Goal: Find specific page/section: Find specific page/section

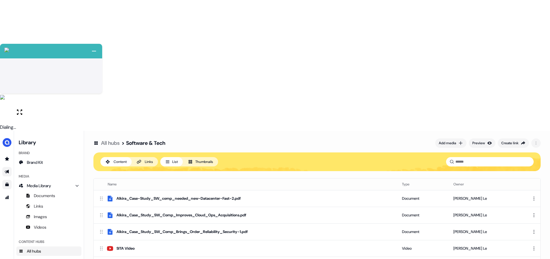
click at [10, 167] on link "Go to outbound experience" at bounding box center [6, 171] width 9 height 9
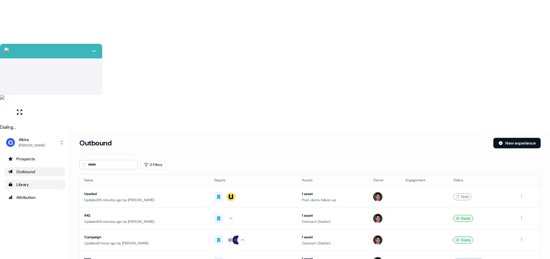
click at [24, 181] on div "Library" at bounding box center [34, 184] width 53 height 6
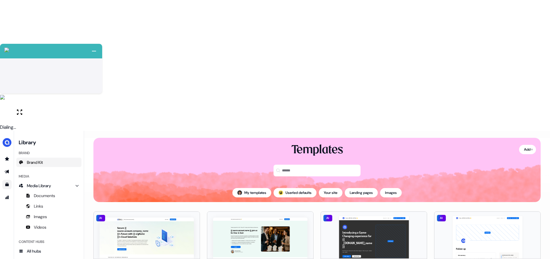
click at [51, 158] on link "Brand Kit" at bounding box center [48, 162] width 65 height 9
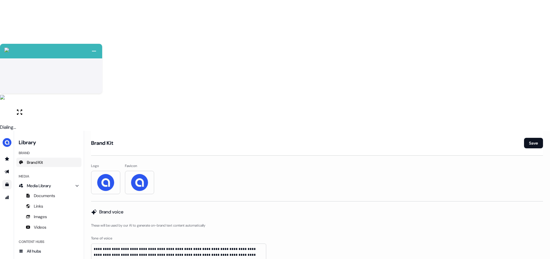
scroll to position [71, 0]
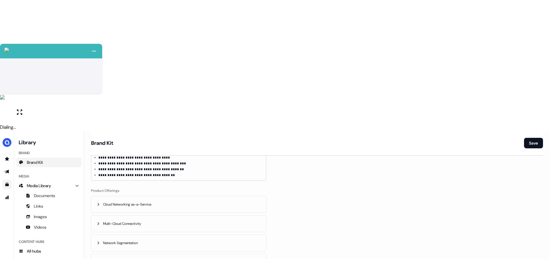
scroll to position [258, 0]
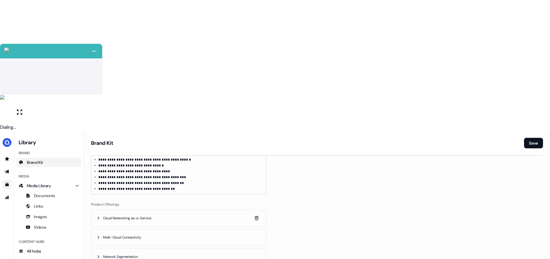
click at [99, 216] on icon "button" at bounding box center [98, 218] width 5 height 5
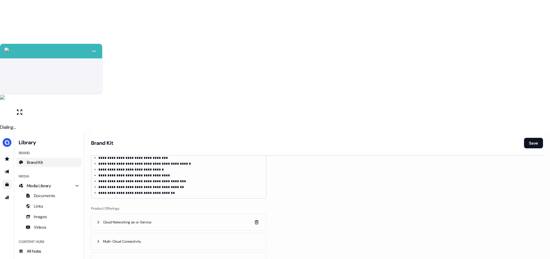
scroll to position [347, 0]
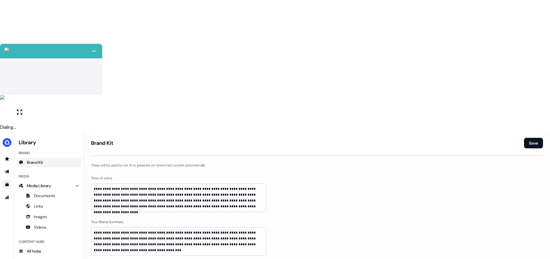
scroll to position [0, 0]
